Goal: Information Seeking & Learning: Learn about a topic

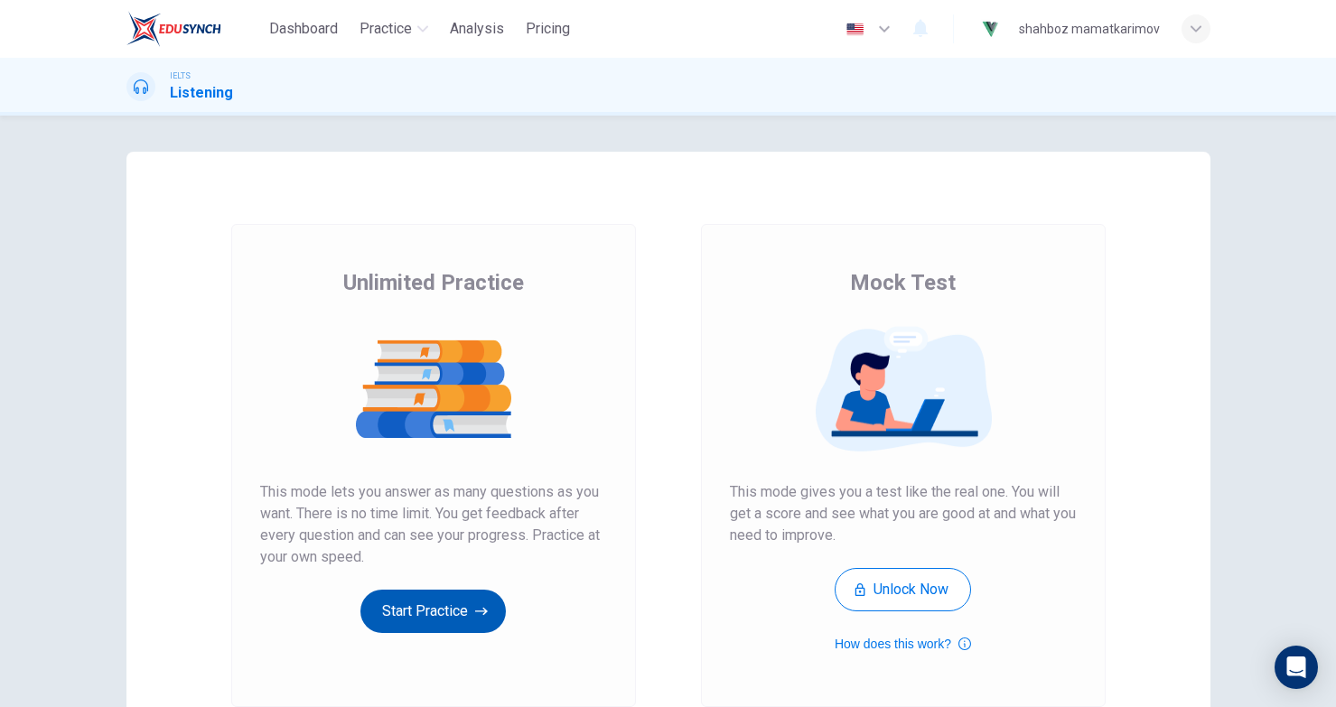
click at [431, 619] on button "Start Practice" at bounding box center [432, 611] width 145 height 43
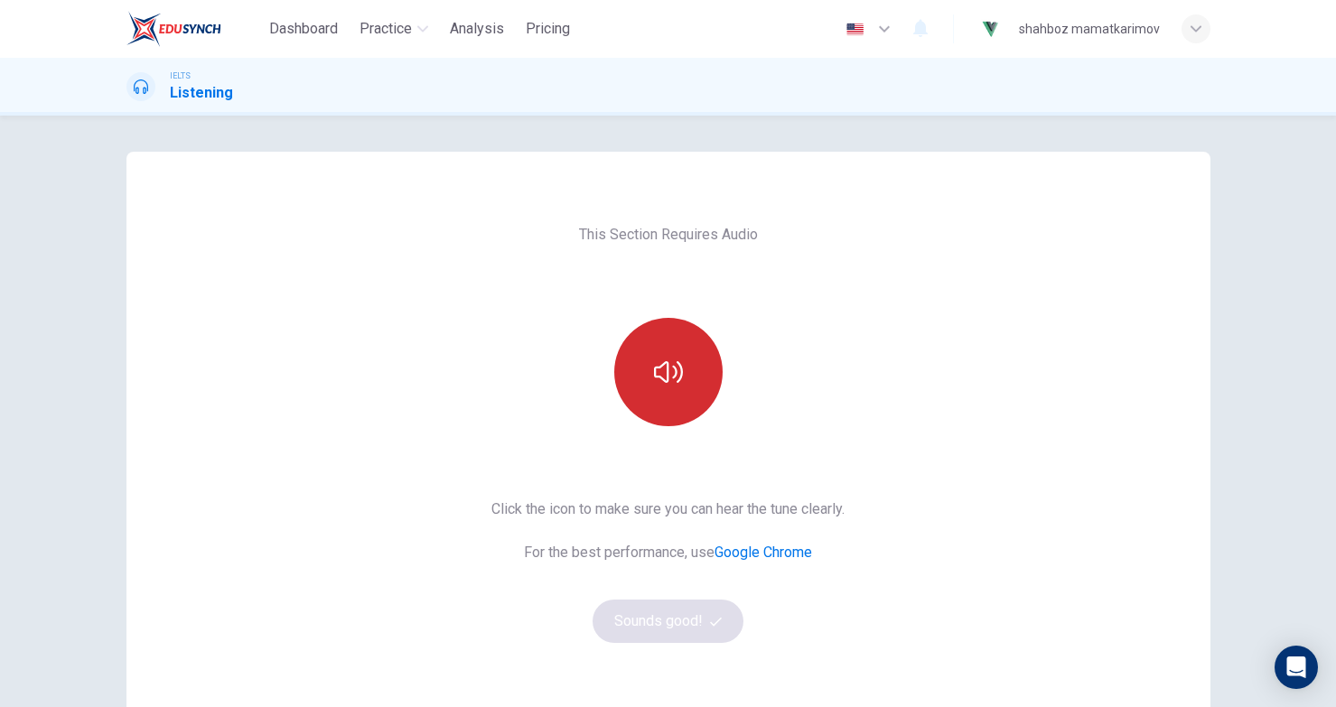
click at [633, 403] on button "button" at bounding box center [668, 372] width 108 height 108
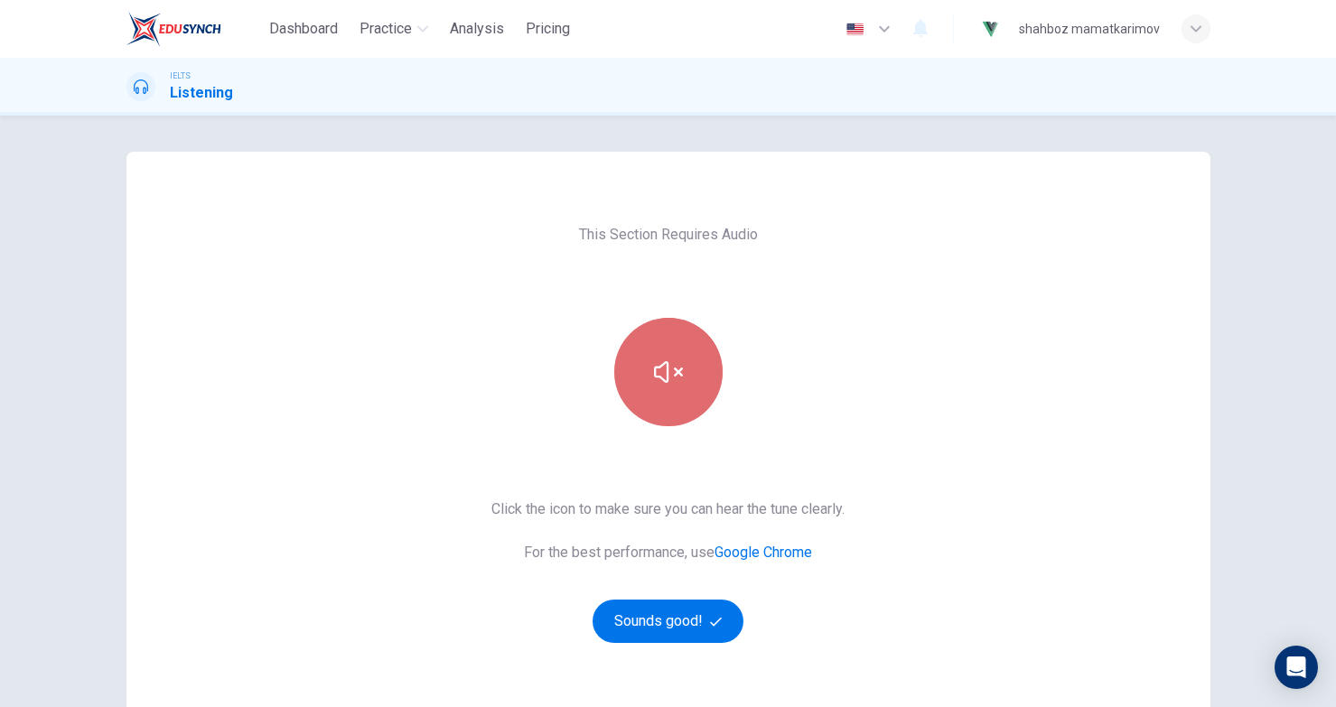
click at [676, 387] on button "button" at bounding box center [668, 372] width 108 height 108
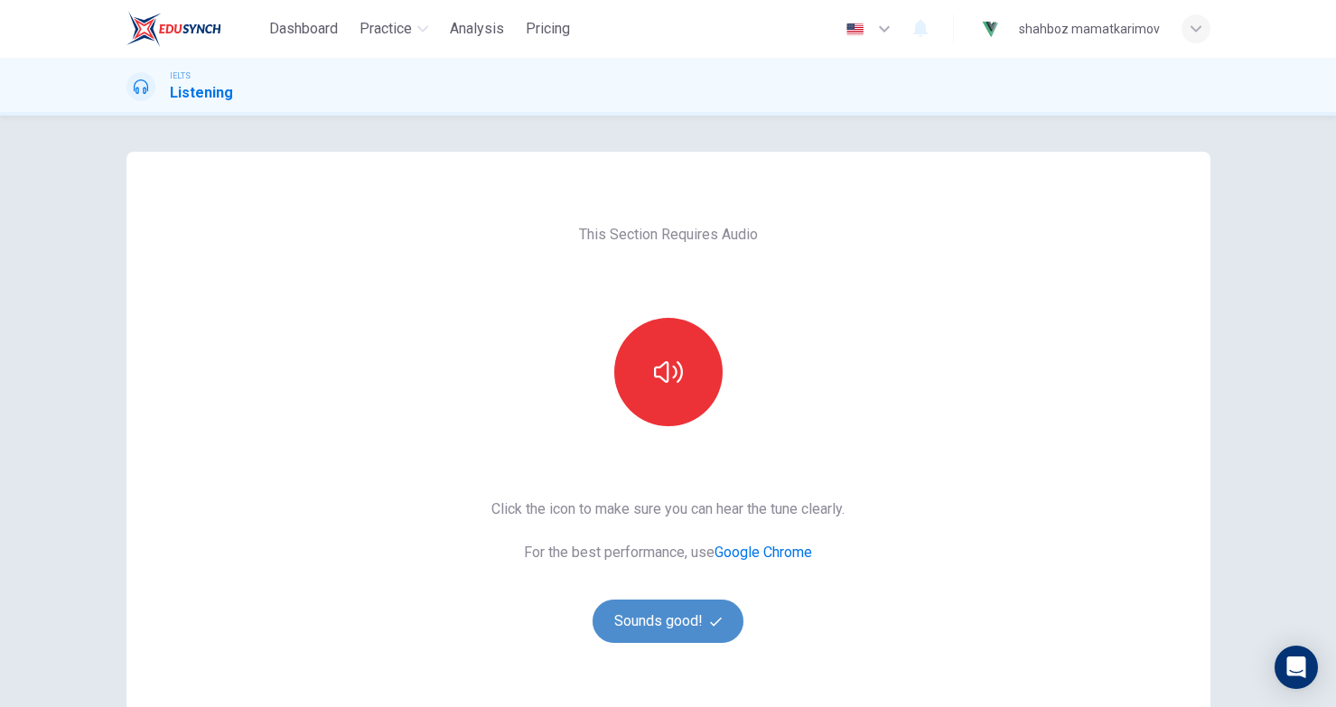
click at [725, 624] on span "button" at bounding box center [718, 622] width 16 height 12
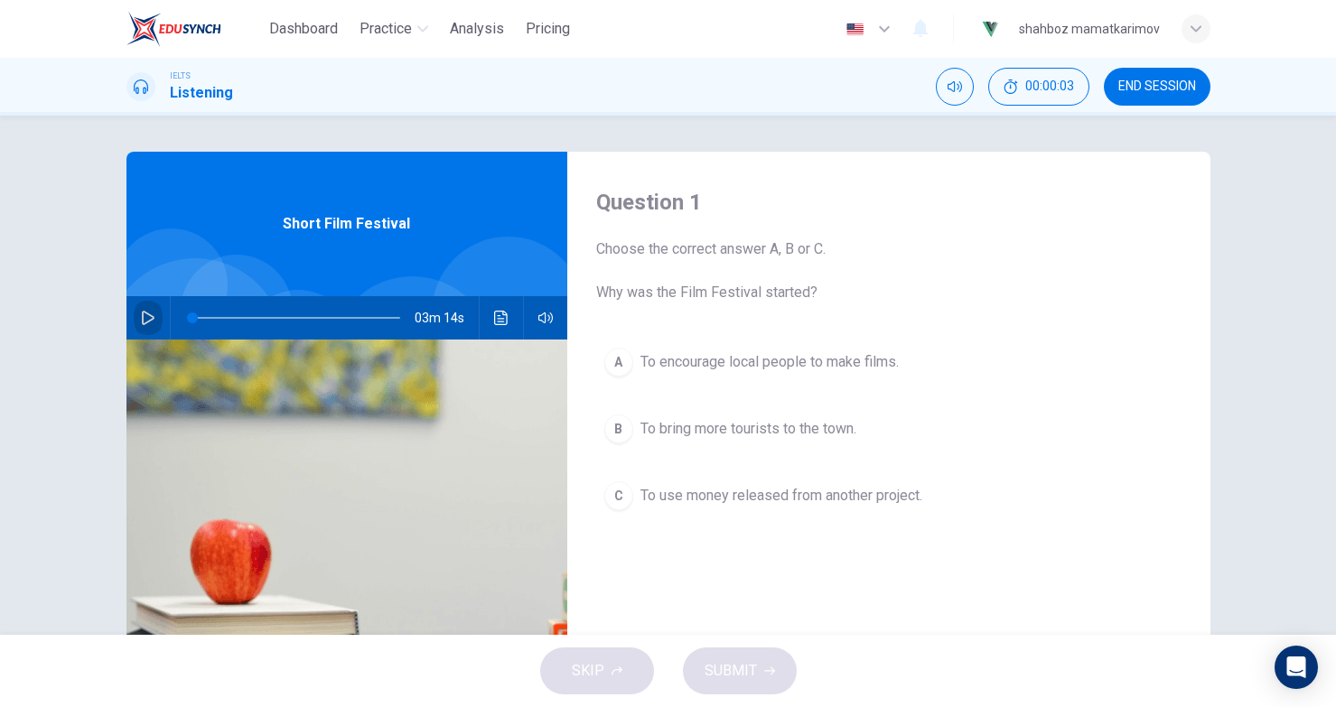
click at [154, 308] on button "button" at bounding box center [148, 317] width 29 height 43
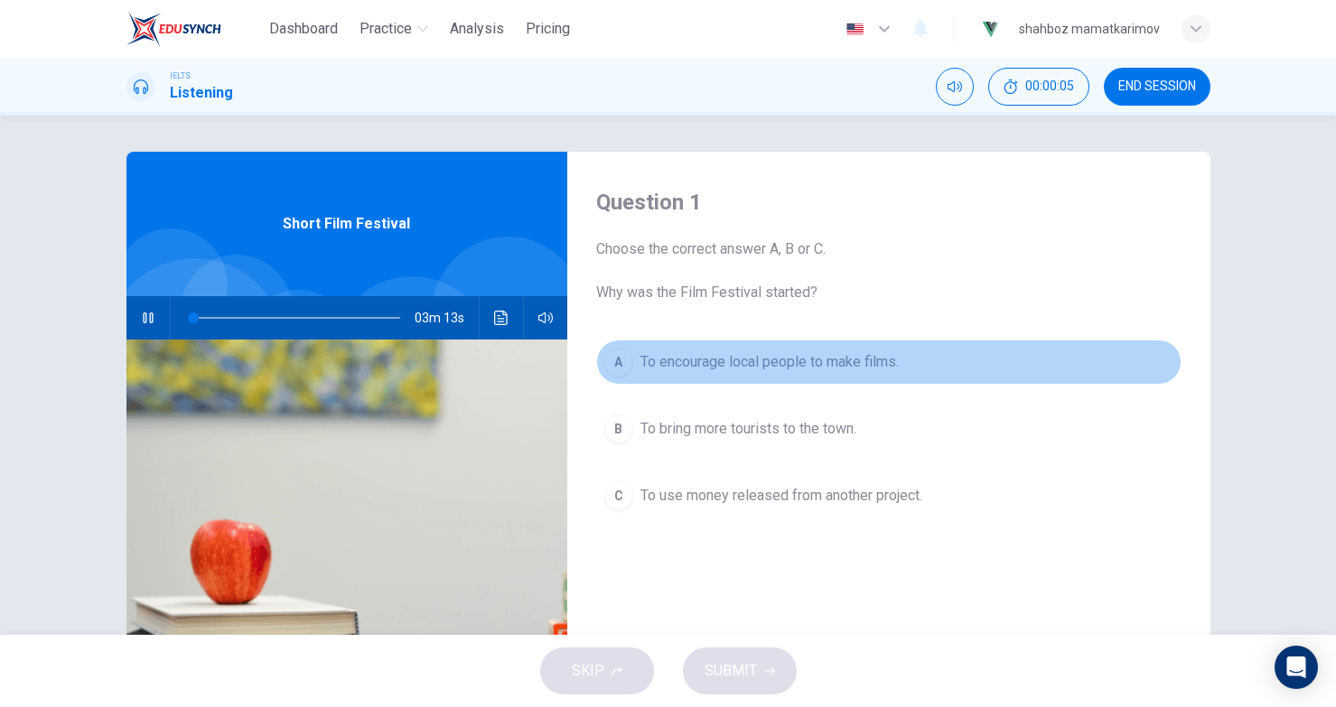
click at [682, 378] on button "A To encourage local people to make films." at bounding box center [888, 362] width 585 height 45
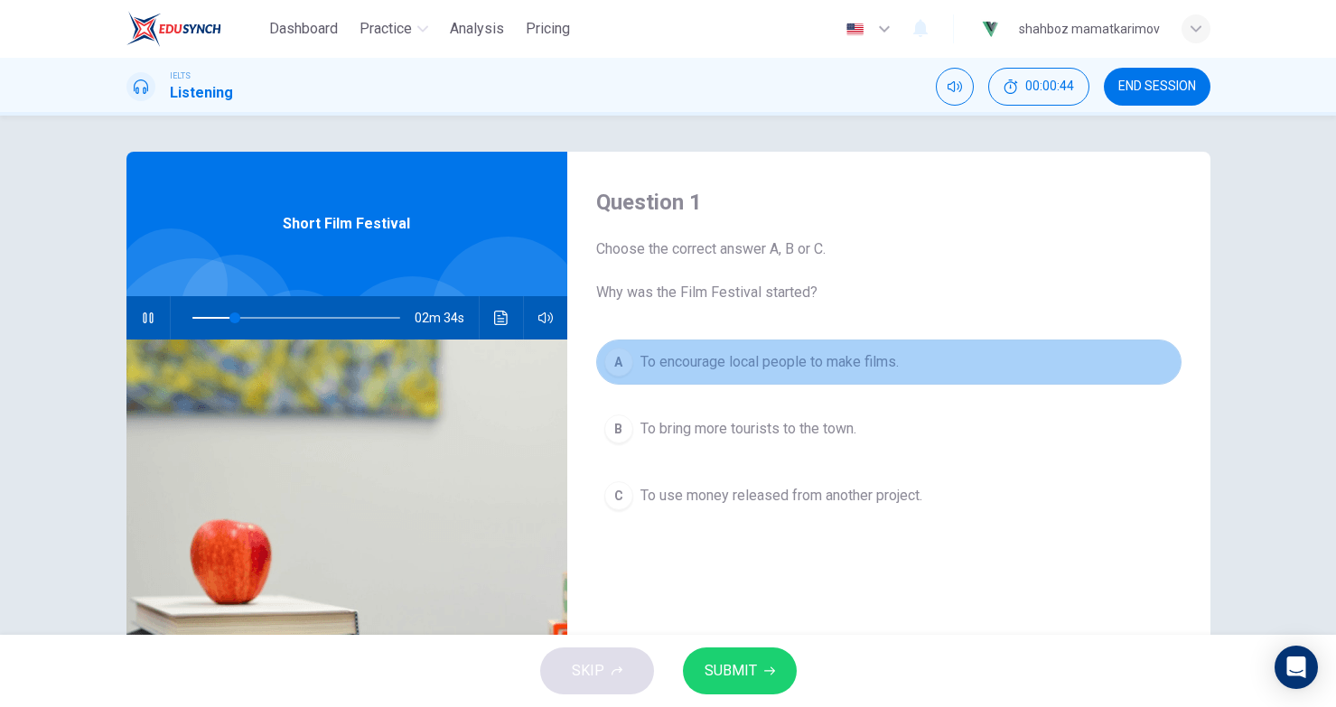
click at [722, 368] on span "To encourage local people to make films." at bounding box center [769, 362] width 258 height 22
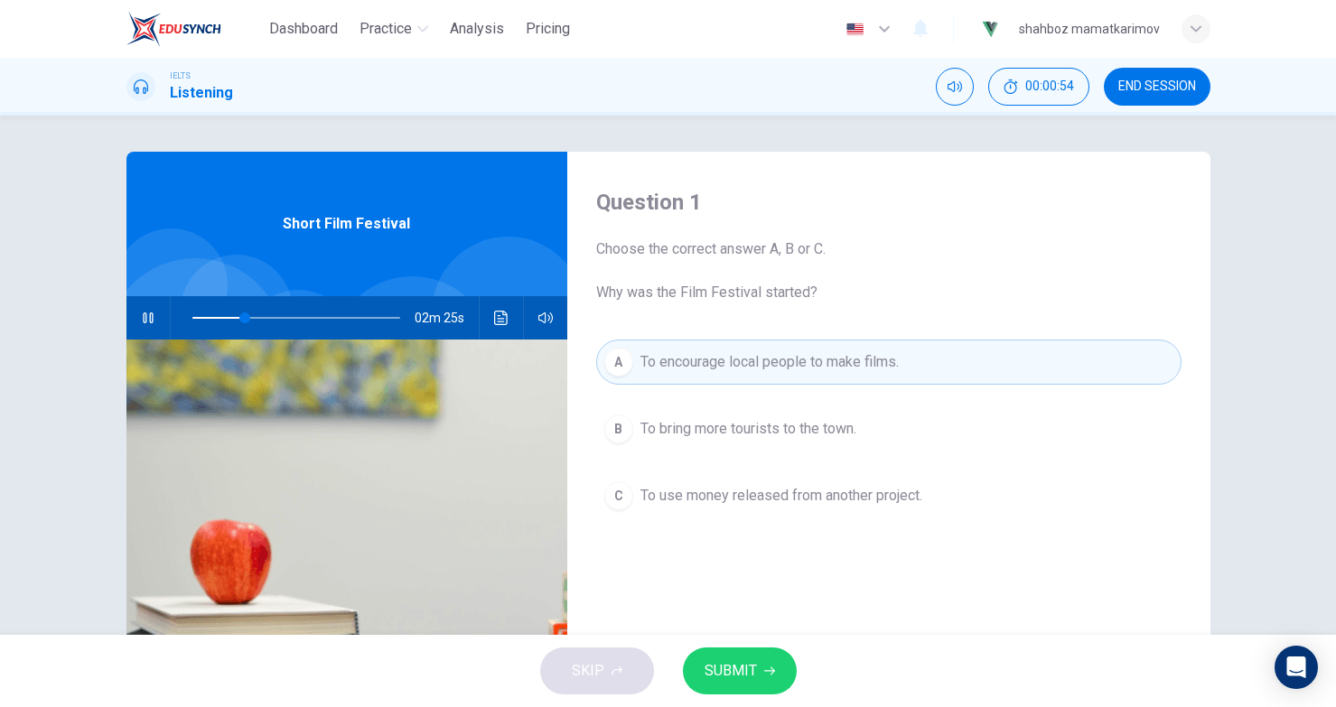
type input "26"
click at [1138, 96] on button "END SESSION" at bounding box center [1157, 87] width 107 height 38
